Goal: Task Accomplishment & Management: Use online tool/utility

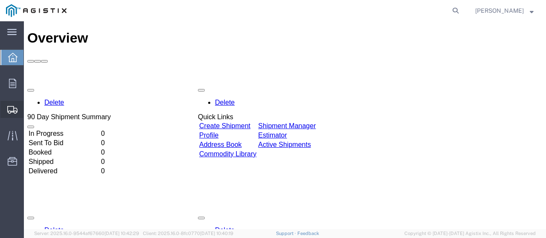
click at [8, 107] on icon at bounding box center [12, 110] width 10 height 8
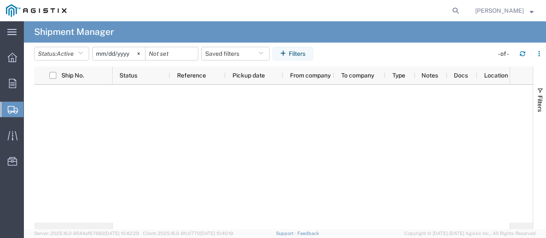
click at [0, 0] on span "Create Shipment" at bounding box center [0, 0] width 0 height 0
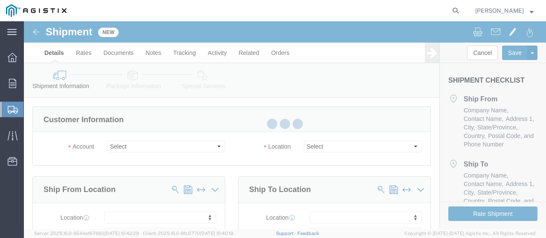
select select
